Goal: Find specific page/section: Find specific page/section

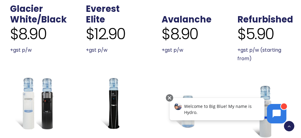
scroll to position [268, 0]
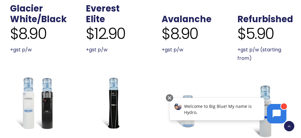
click at [250, 39] on span "$5.90" at bounding box center [255, 34] width 37 height 18
click at [253, 19] on link "Refurbished" at bounding box center [265, 19] width 56 height 12
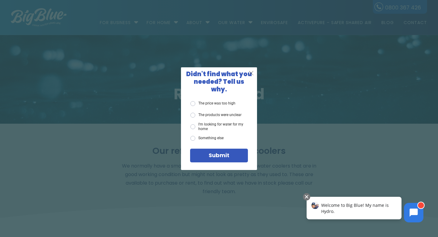
click at [249, 75] on span "X" at bounding box center [251, 73] width 5 height 8
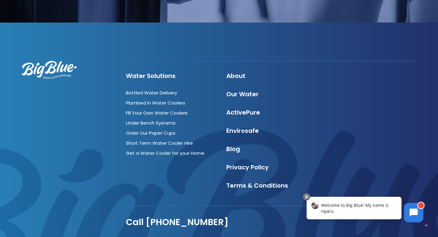
scroll to position [613, 0]
